Goal: Transaction & Acquisition: Obtain resource

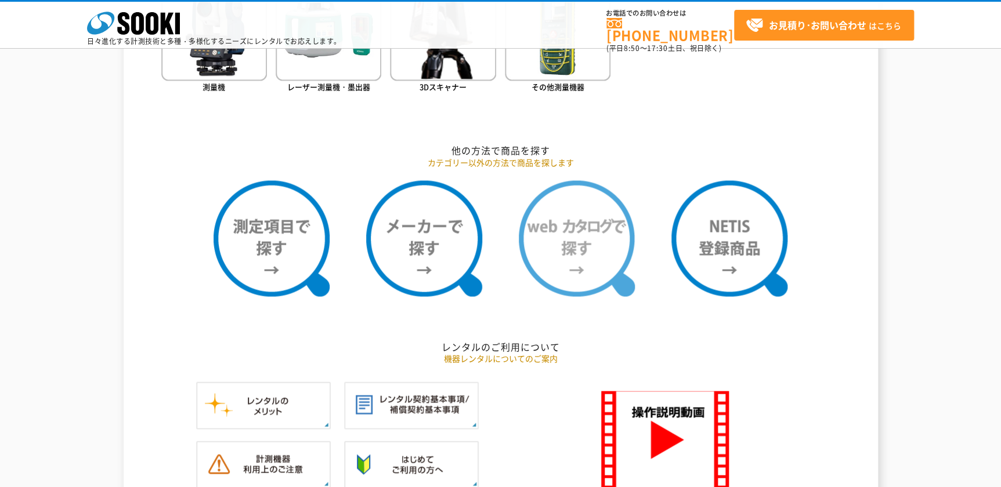
scroll to position [897, 0]
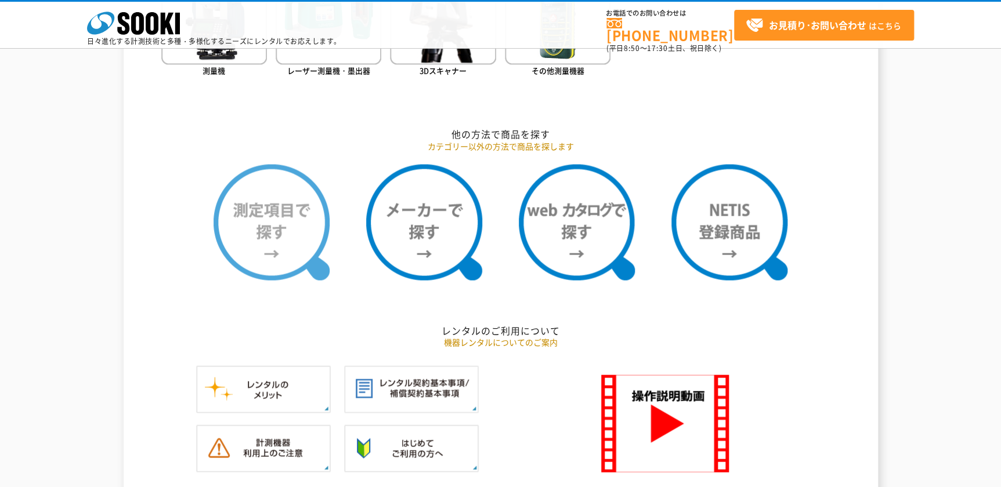
click at [277, 250] on img at bounding box center [272, 222] width 116 height 116
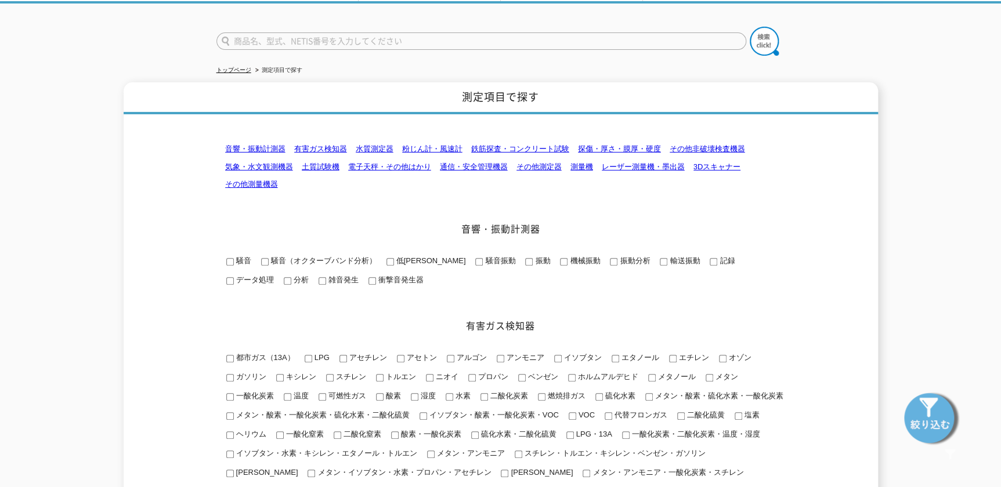
scroll to position [52, 0]
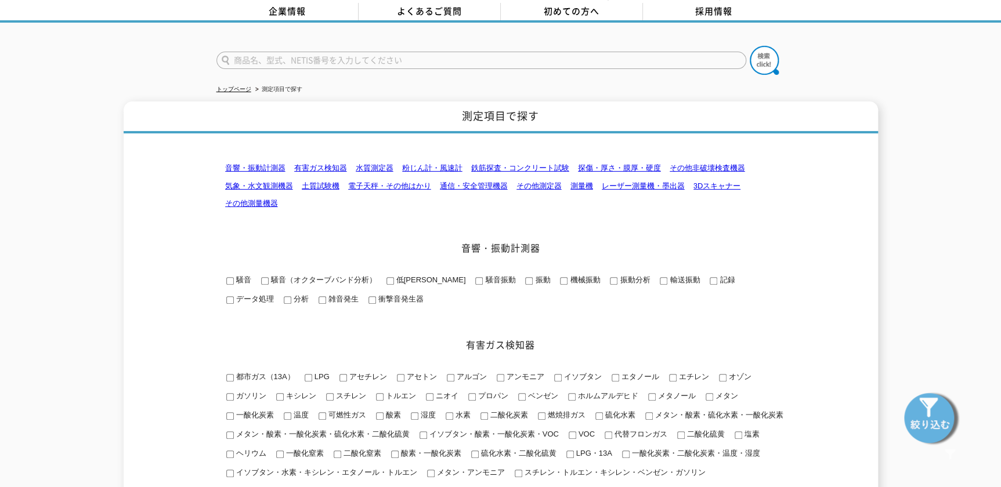
click at [412, 182] on link "電子天秤・その他はかり" at bounding box center [389, 186] width 83 height 9
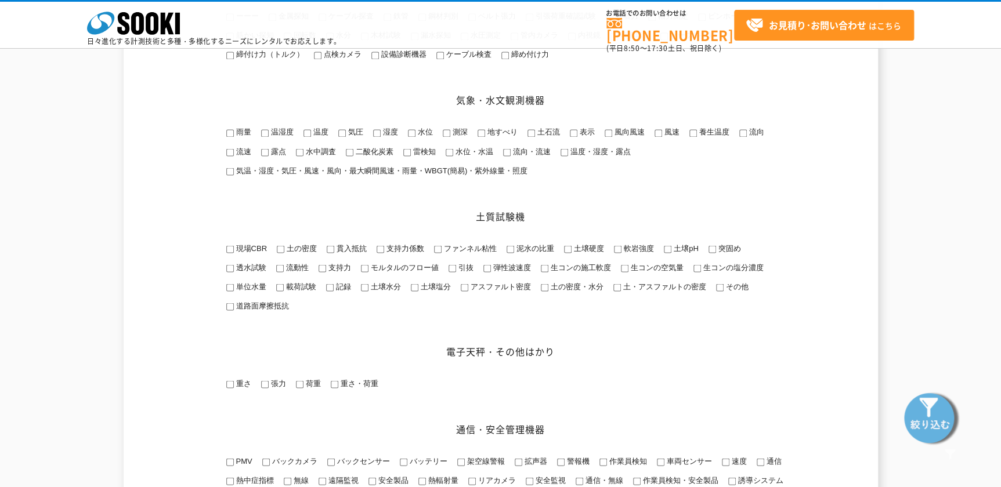
scroll to position [1011, 0]
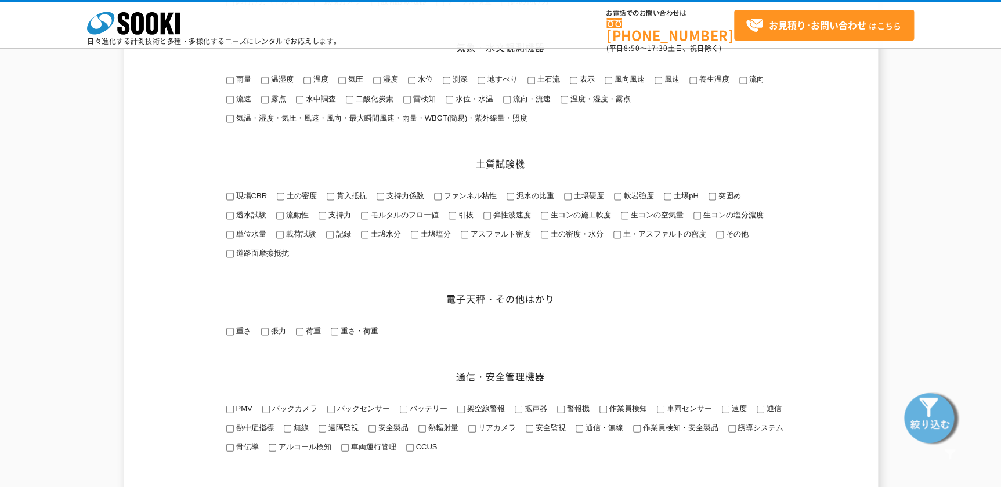
drag, startPoint x: 345, startPoint y: 360, endPoint x: 347, endPoint y: 350, distance: 9.6
click at [346, 352] on div "音響・振動計測器 有害ガス検知器 水質測定器 粉じん計・風速計" at bounding box center [500, 41] width 569 height 1823
click at [348, 335] on span "重さ・荷重" at bounding box center [358, 330] width 40 height 9
click at [338, 335] on input "重さ・荷重" at bounding box center [335, 332] width 8 height 8
checkbox input "true"
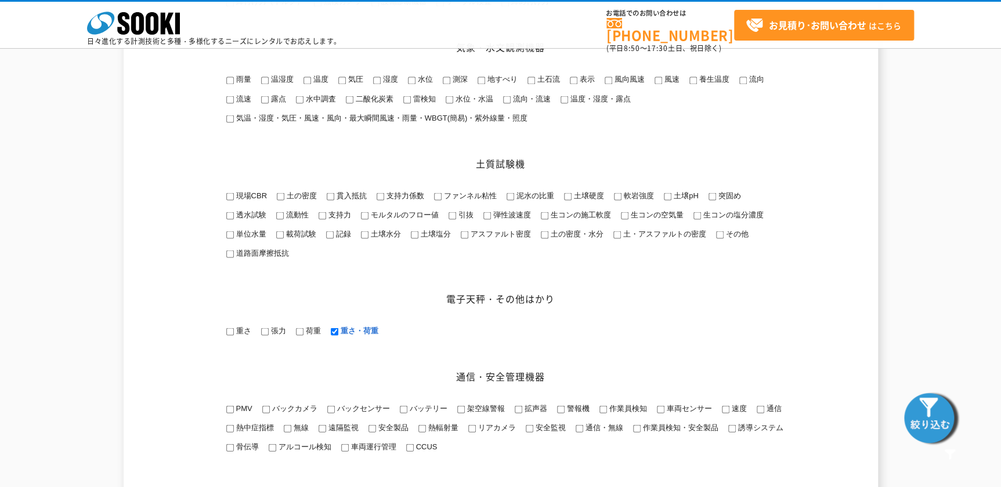
click at [933, 409] on img at bounding box center [931, 418] width 58 height 58
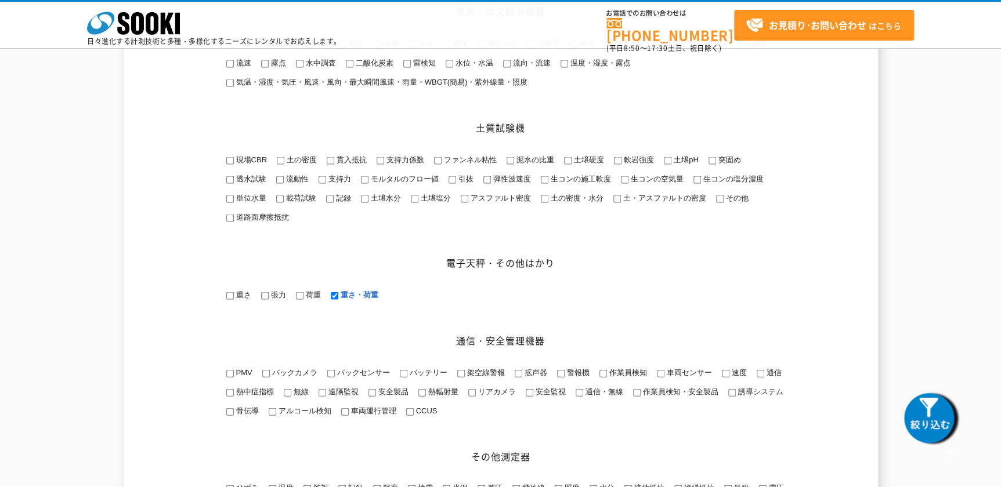
scroll to position [1064, 0]
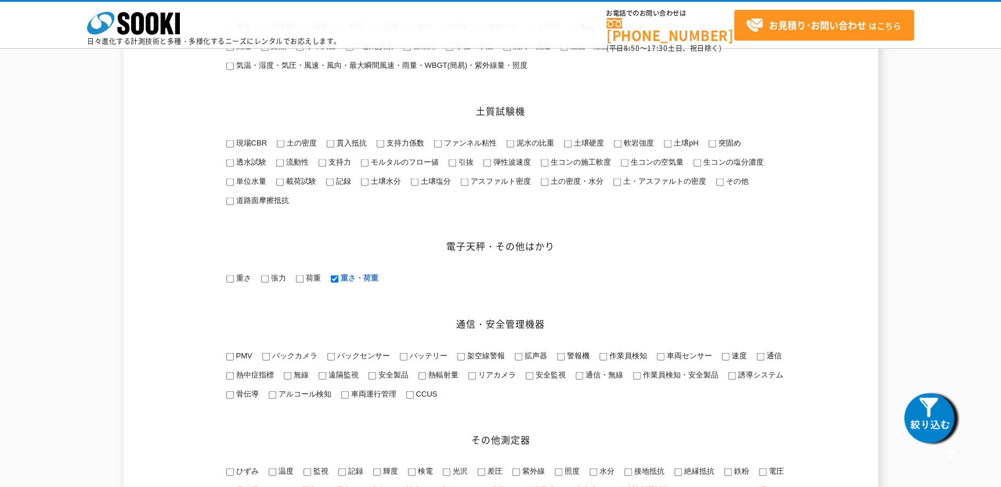
click at [232, 283] on input "重さ" at bounding box center [230, 279] width 8 height 8
checkbox input "true"
click at [265, 283] on input "張力" at bounding box center [265, 279] width 8 height 8
checkbox input "true"
click at [304, 282] on span "荷重" at bounding box center [311, 277] width 17 height 9
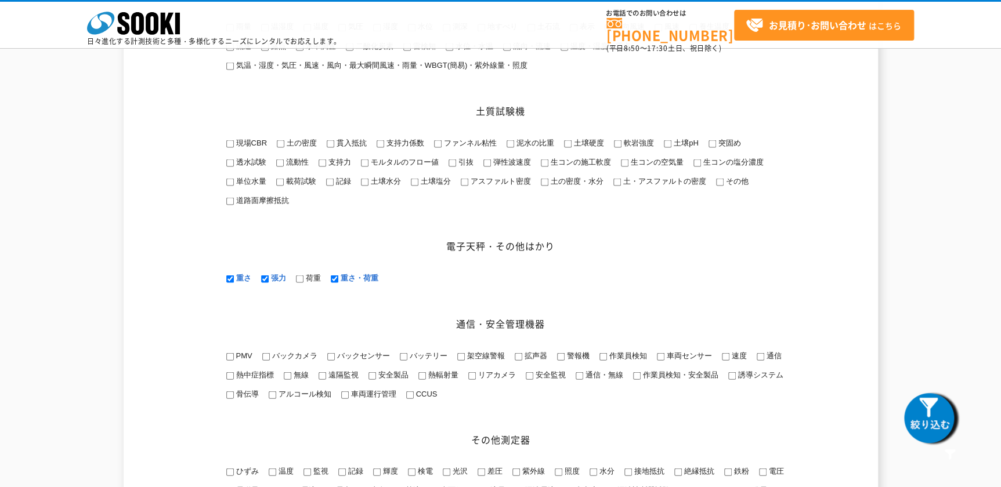
click at [303, 283] on input "荷重" at bounding box center [300, 279] width 8 height 8
checkbox input "true"
drag, startPoint x: 262, startPoint y: 297, endPoint x: 281, endPoint y: 302, distance: 20.4
click at [262, 283] on input "張力" at bounding box center [265, 279] width 8 height 8
checkbox input "false"
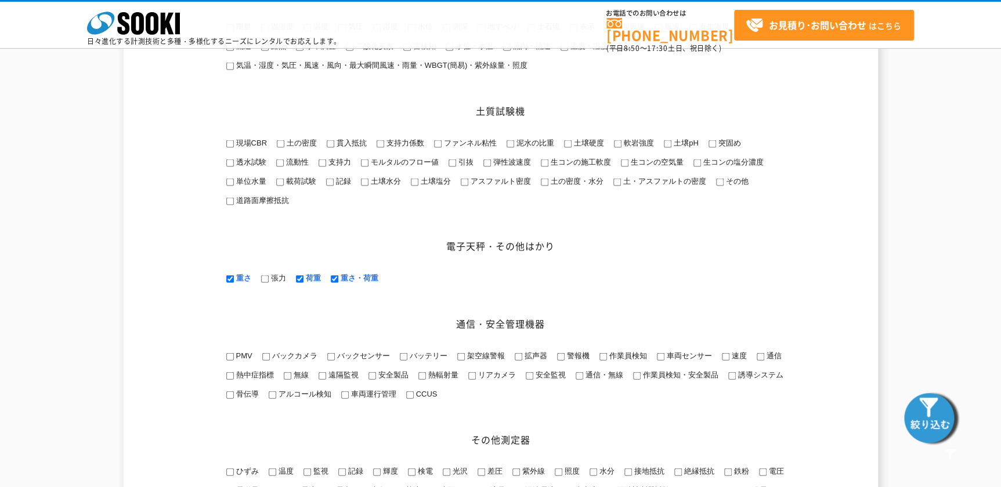
click at [910, 417] on img at bounding box center [931, 418] width 58 height 58
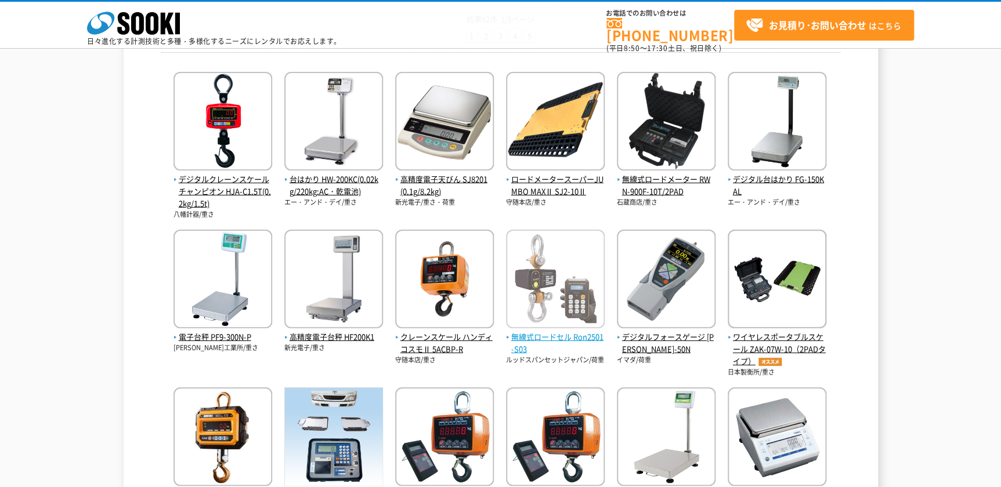
scroll to position [158, 0]
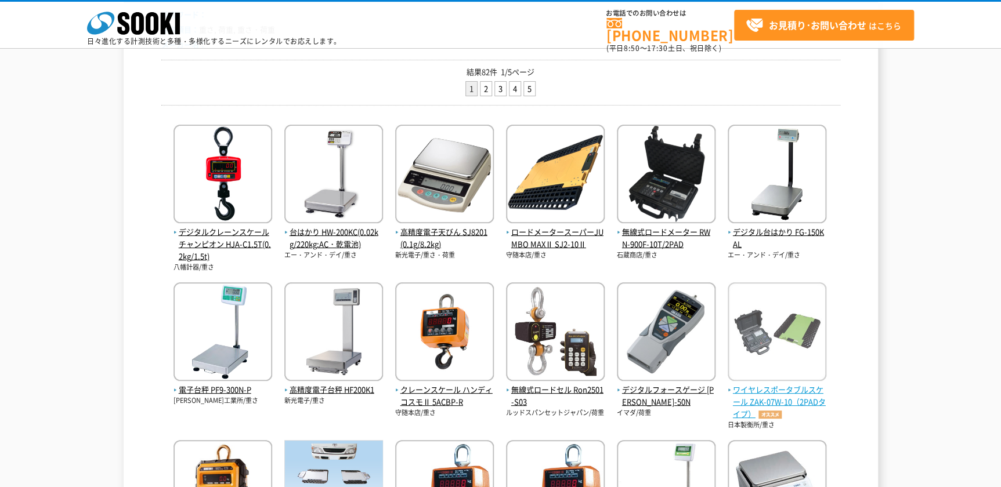
click at [754, 385] on span "ワイヤレスポータブルスケール ZAK-07W-10（2PADタイプ）" at bounding box center [777, 402] width 99 height 36
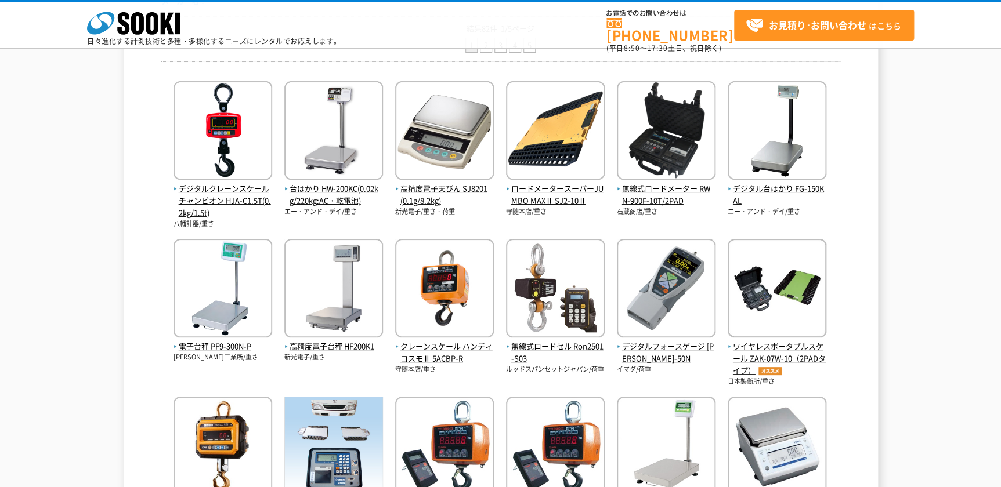
scroll to position [211, 0]
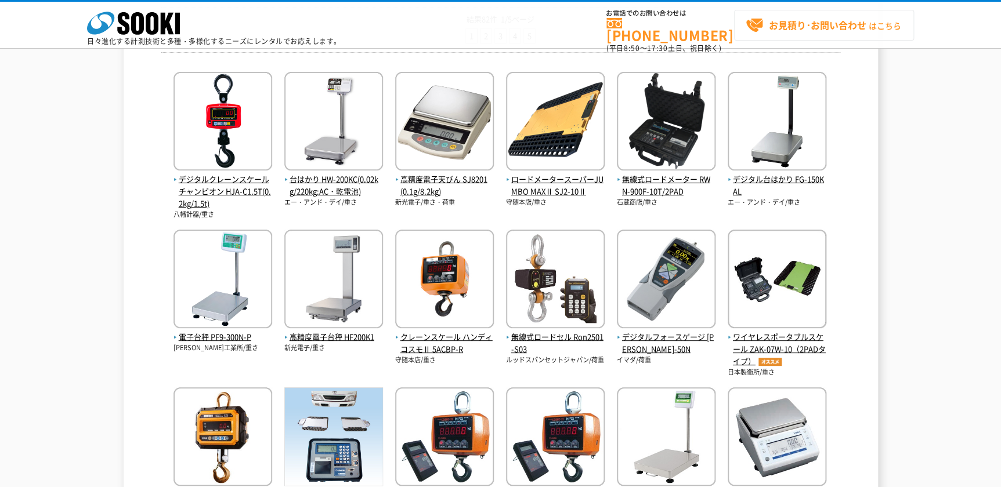
click at [797, 21] on strong "お見積り･お問い合わせ" at bounding box center [817, 25] width 97 height 14
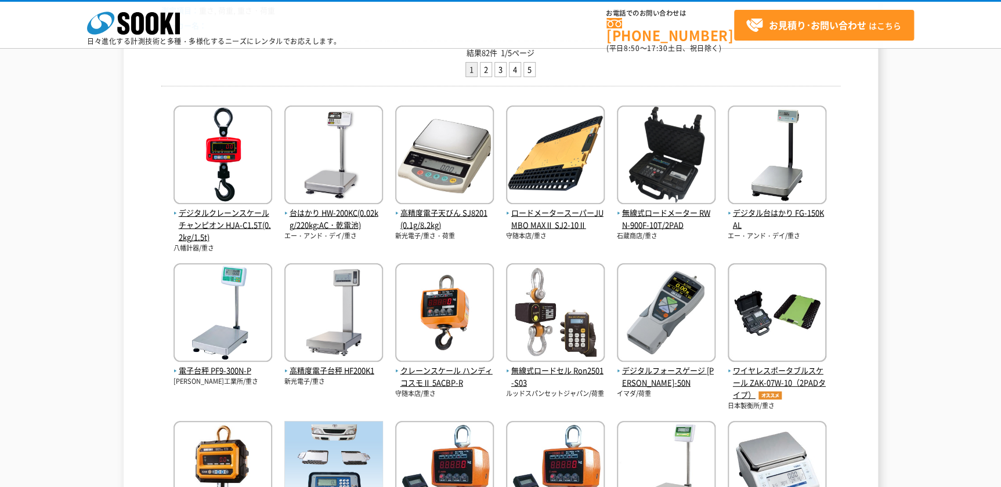
scroll to position [158, 0]
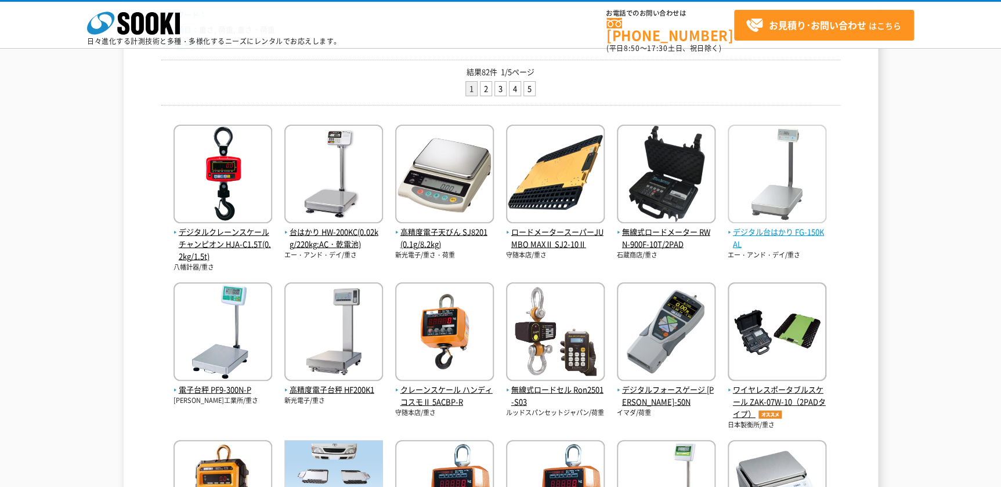
click at [763, 235] on span "デジタル台はかり FG-150KAL" at bounding box center [777, 238] width 99 height 24
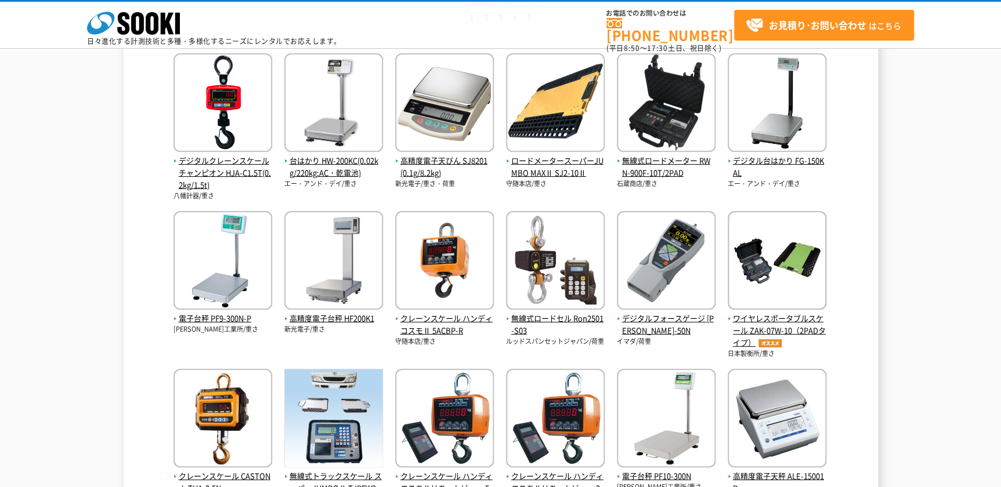
scroll to position [211, 0]
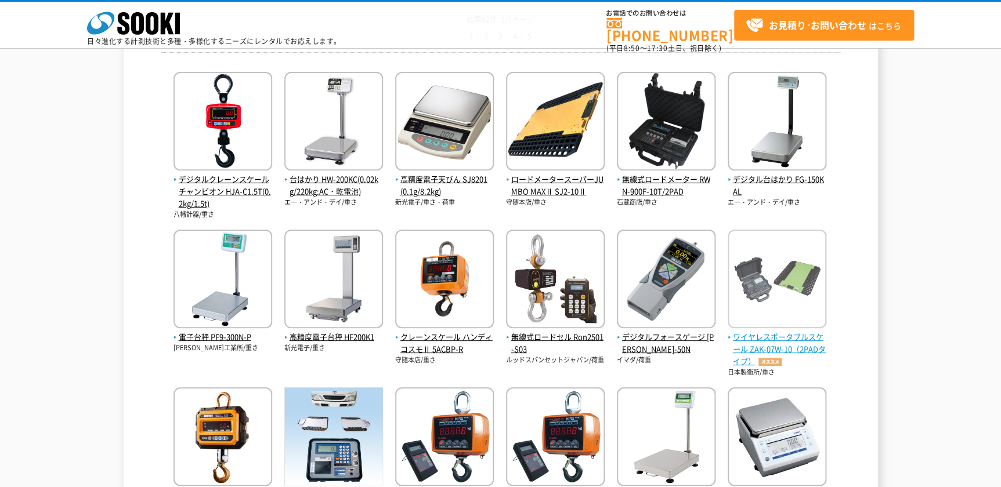
click at [786, 319] on img at bounding box center [777, 281] width 99 height 102
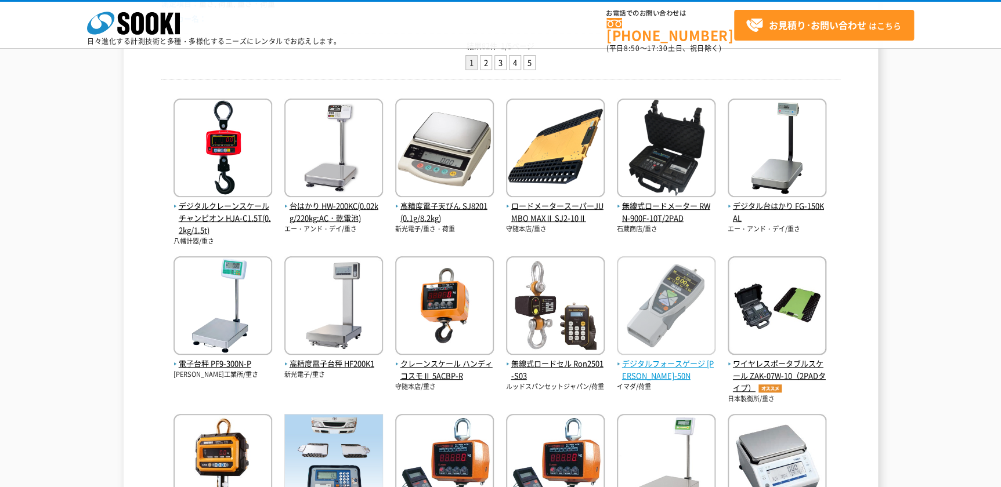
scroll to position [158, 0]
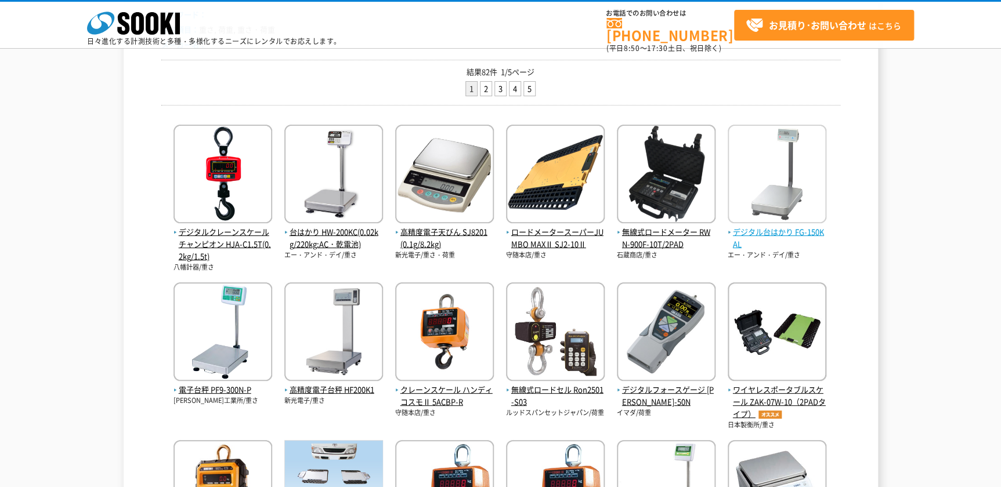
click at [778, 229] on span "デジタル台はかり FG-150KAL" at bounding box center [777, 238] width 99 height 24
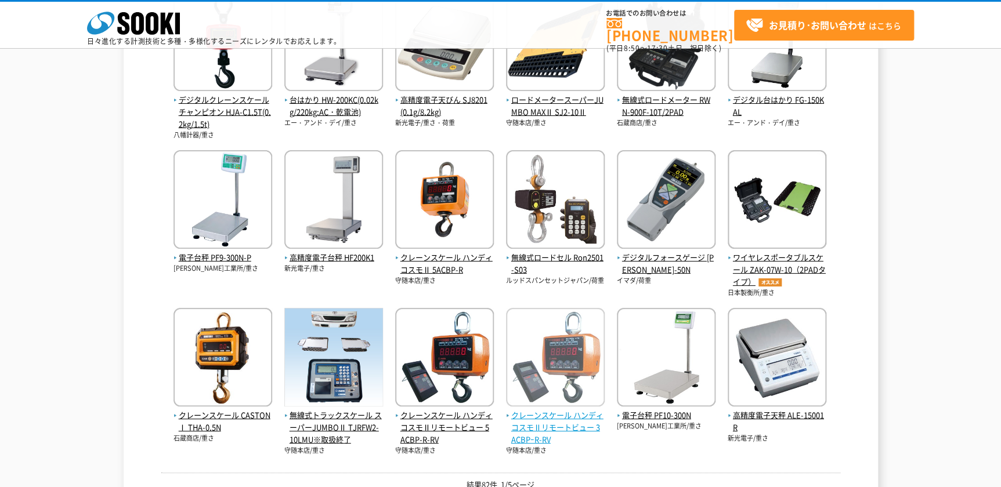
scroll to position [316, 0]
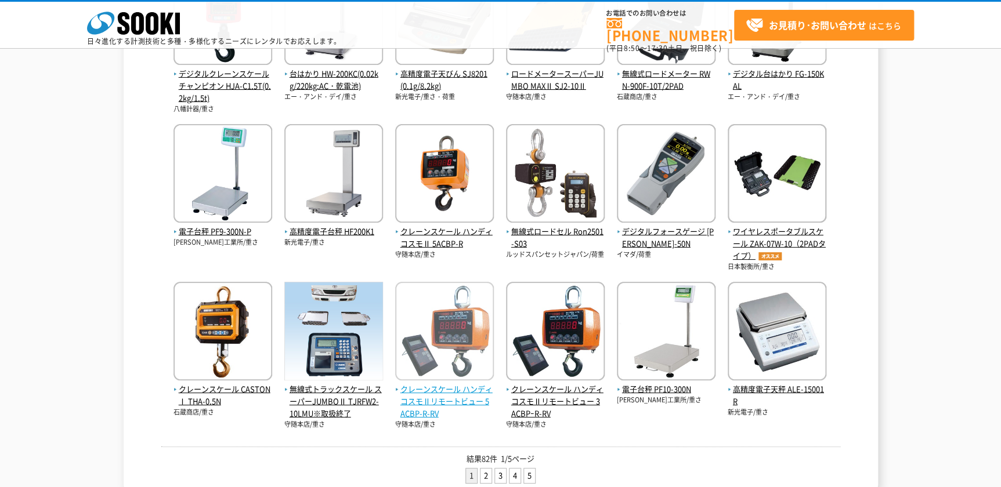
click at [452, 391] on span "クレーンスケール ハンディコスモⅡリモートビュー 5ACBP-R-RV" at bounding box center [444, 402] width 99 height 36
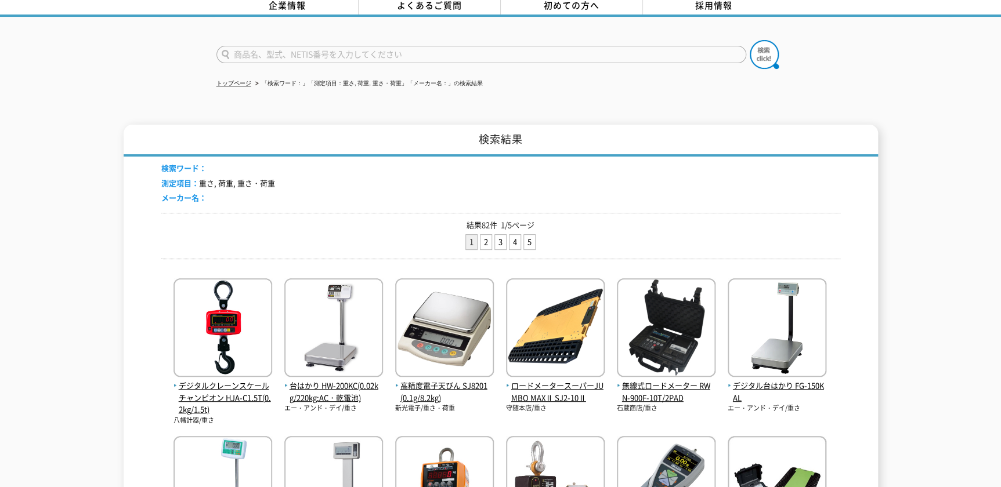
scroll to position [0, 0]
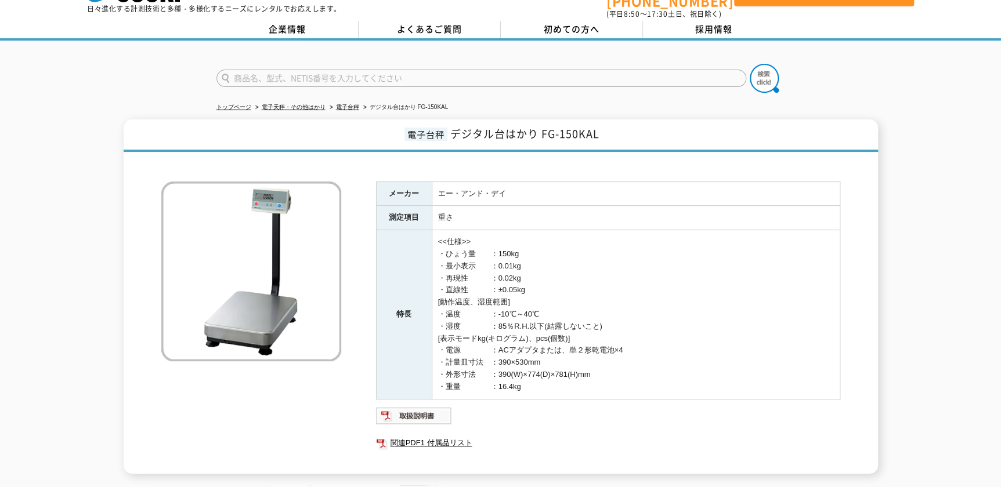
scroll to position [52, 0]
